Goal: Task Accomplishment & Management: Manage account settings

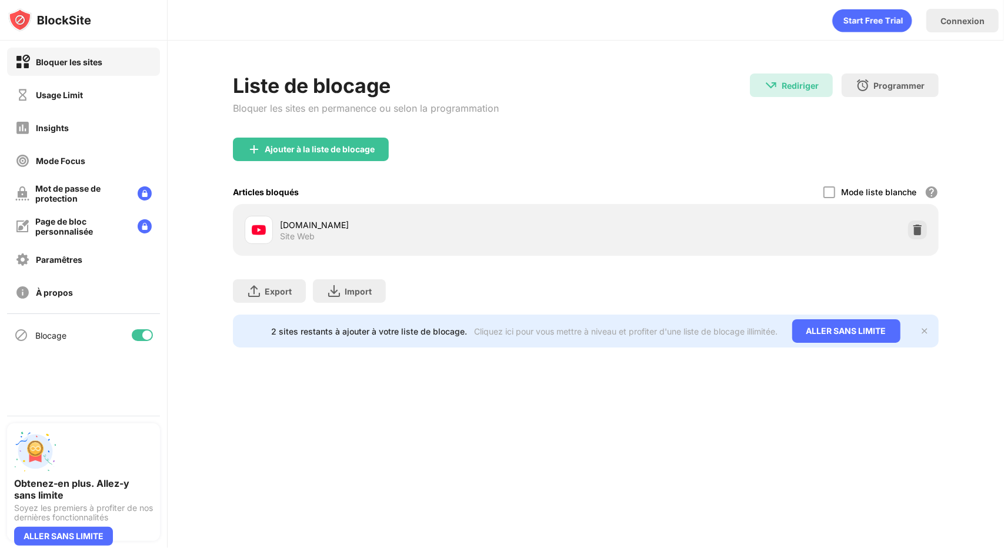
click at [865, 191] on div "Mode liste blanche" at bounding box center [878, 192] width 75 height 10
click at [830, 198] on div "Mode liste blanche Bloque tous les sites Web, sauf ceux qui figurent dans ta li…" at bounding box center [880, 192] width 115 height 24
click at [828, 193] on div at bounding box center [829, 192] width 12 height 12
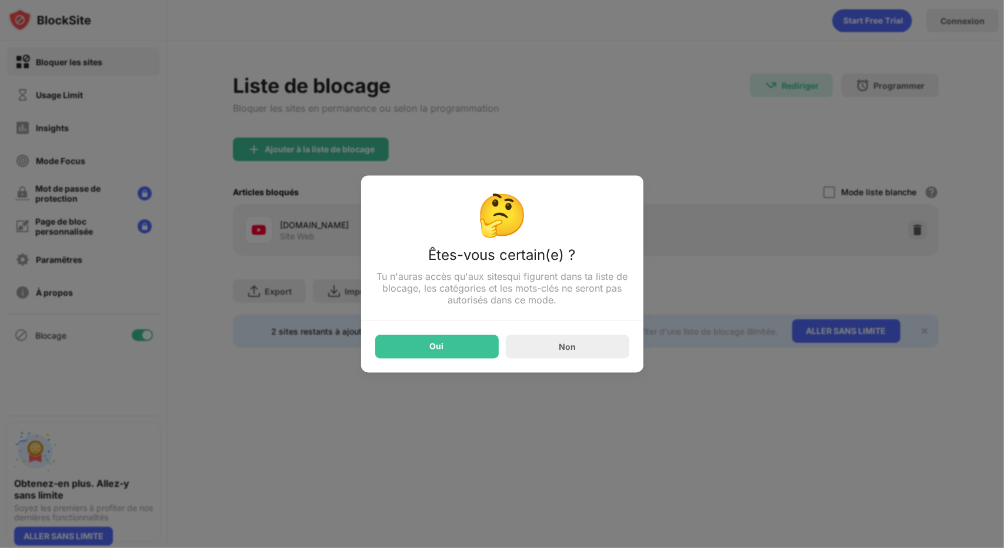
click at [450, 357] on div "Oui" at bounding box center [436, 347] width 123 height 24
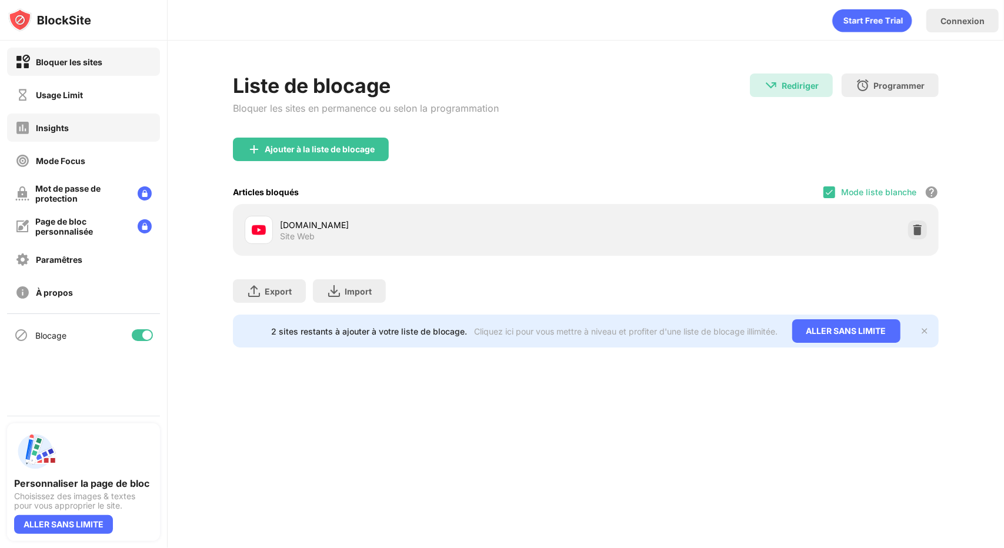
click at [106, 130] on div "Insights" at bounding box center [83, 127] width 153 height 28
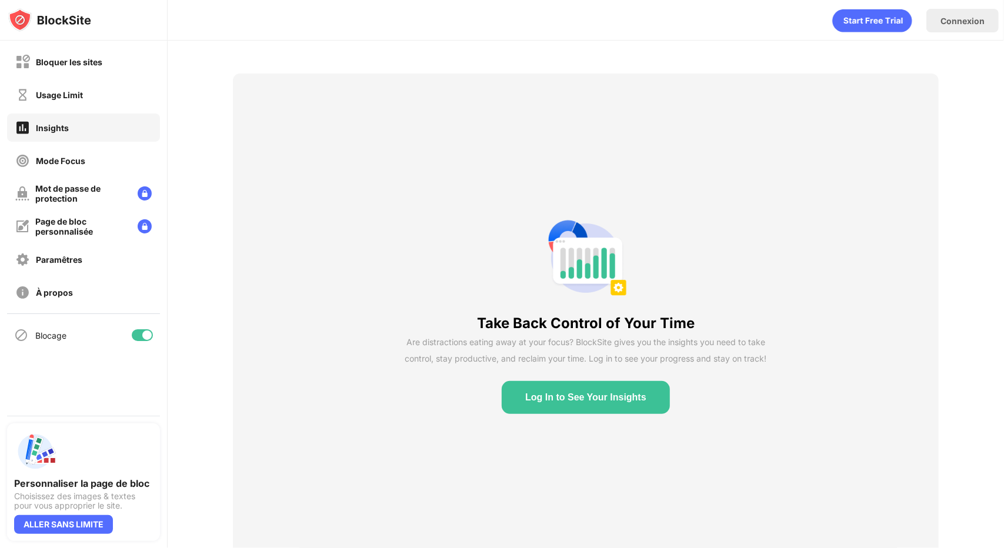
click at [111, 92] on div "Usage Limit" at bounding box center [83, 95] width 153 height 28
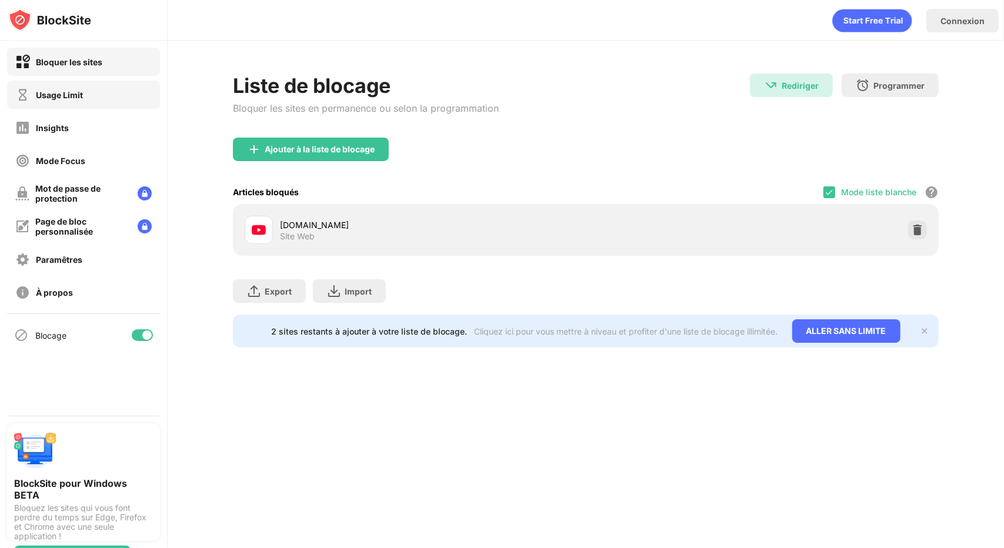
click at [124, 98] on div "Usage Limit" at bounding box center [83, 95] width 153 height 28
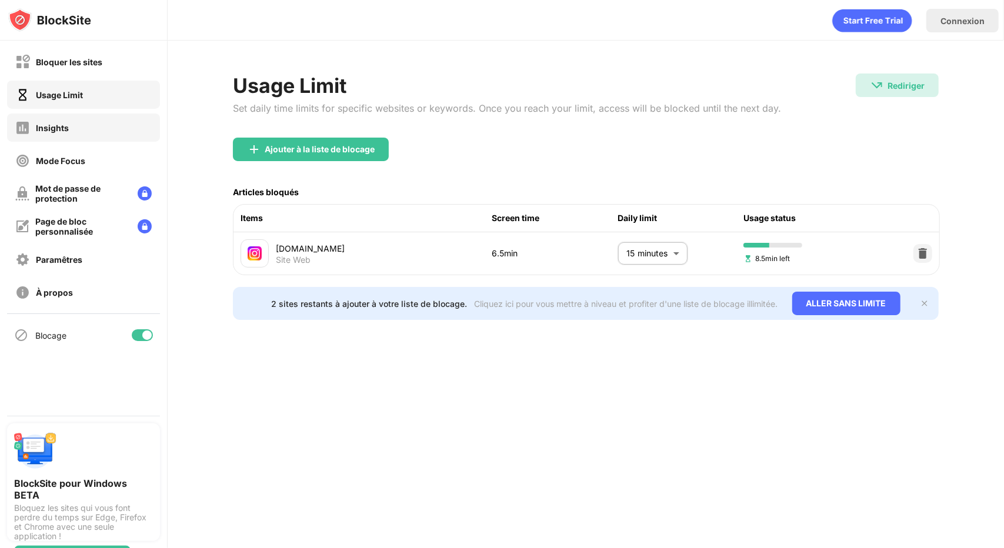
click at [95, 131] on div "Insights" at bounding box center [83, 127] width 153 height 28
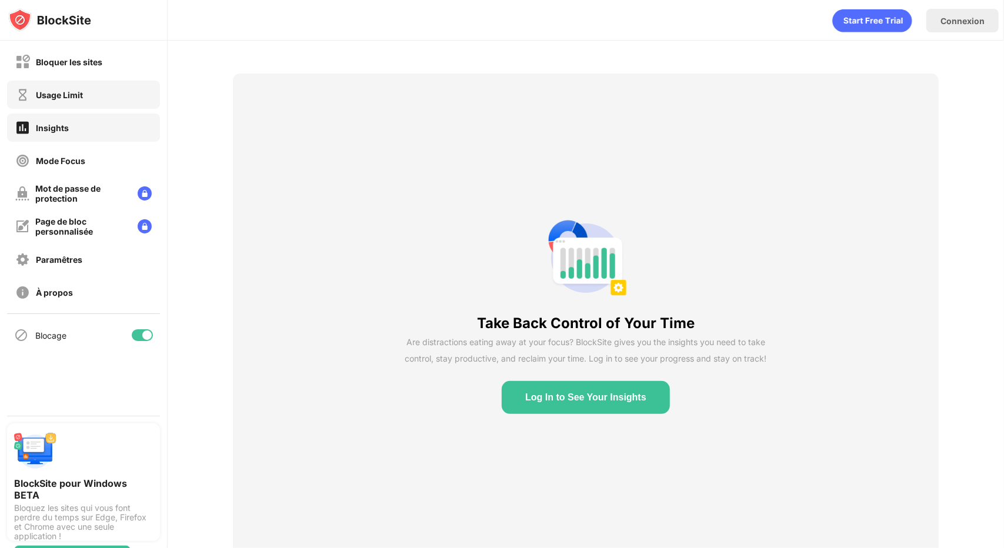
click at [98, 75] on div "Bloquer les sites" at bounding box center [83, 62] width 153 height 28
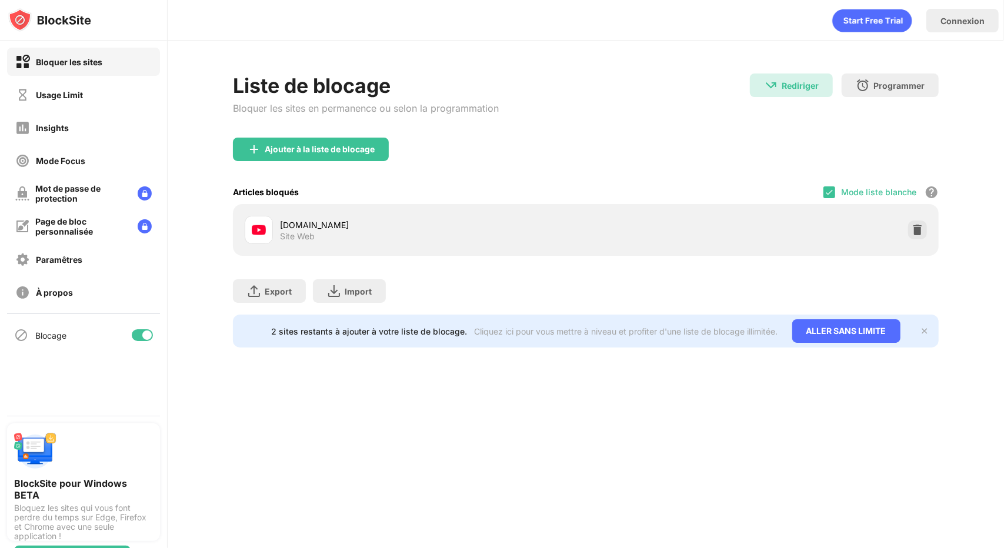
click at [838, 196] on div "Mode liste blanche Bloque tous les sites Web, sauf ceux qui figurent dans ta li…" at bounding box center [880, 192] width 115 height 24
click at [834, 188] on div "Mode liste blanche Bloque tous les sites Web, sauf ceux qui figurent dans ta li…" at bounding box center [880, 192] width 115 height 24
click at [830, 188] on div at bounding box center [829, 192] width 12 height 12
